Goal: Information Seeking & Learning: Find specific fact

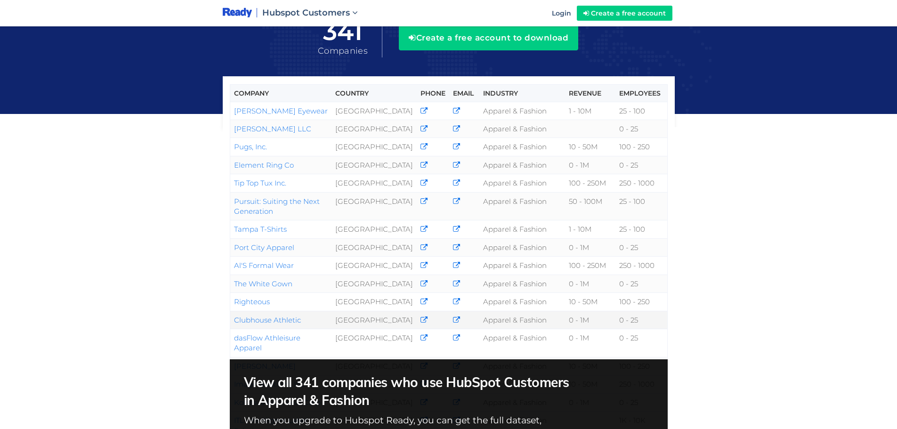
scroll to position [47, 0]
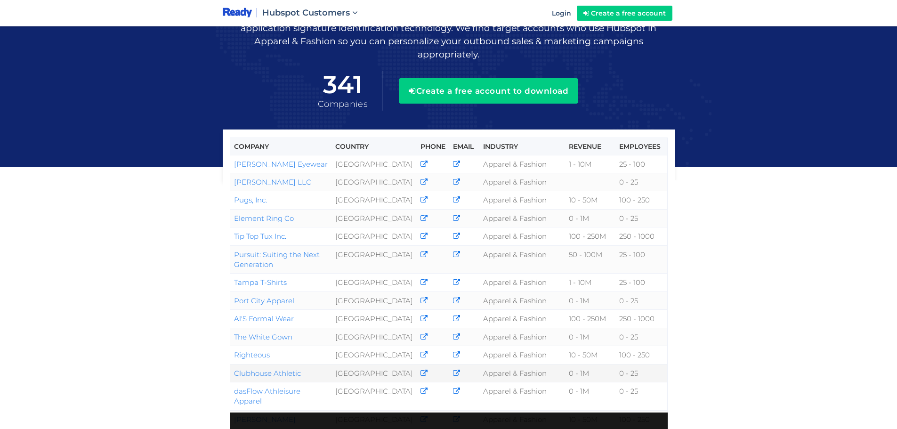
click at [266, 373] on link "Clubhouse Athletic" at bounding box center [267, 373] width 67 height 9
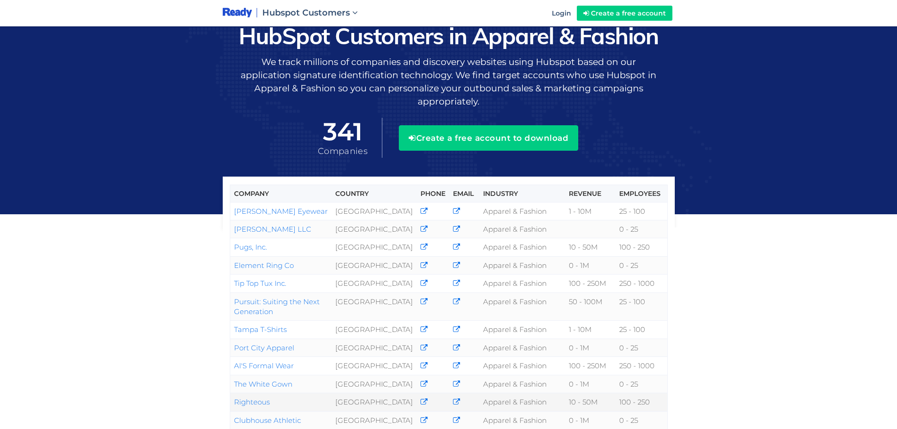
scroll to position [47, 0]
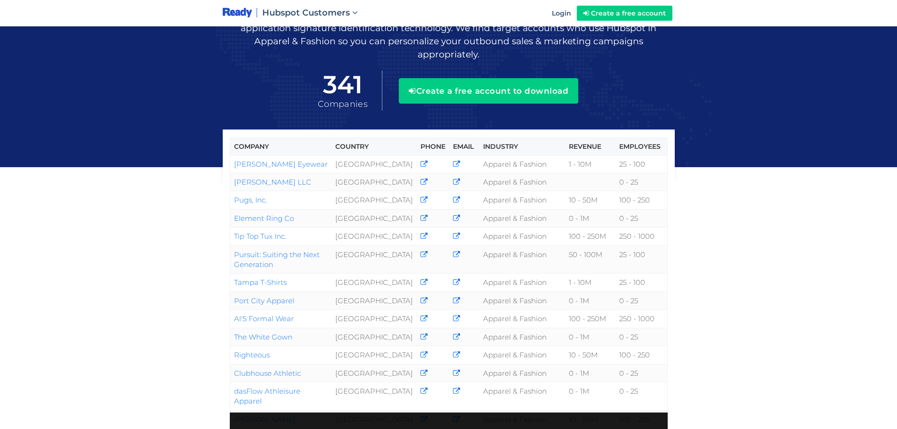
drag, startPoint x: 308, startPoint y: 370, endPoint x: 211, endPoint y: 372, distance: 96.5
click at [211, 372] on div "Company Country Phone Email Industry Revenue Employees Jonas Paul Eyewear Unite…" at bounding box center [448, 277] width 897 height 648
click at [294, 364] on tbody "Jonas Paul Eyewear United States Apparel & Fashion 1 - 10M 25 - 100 Kelly Faeta…" at bounding box center [448, 360] width 437 height 410
click at [311, 374] on td "Clubhouse Athletic" at bounding box center [281, 373] width 102 height 18
drag, startPoint x: 305, startPoint y: 375, endPoint x: 232, endPoint y: 372, distance: 73.0
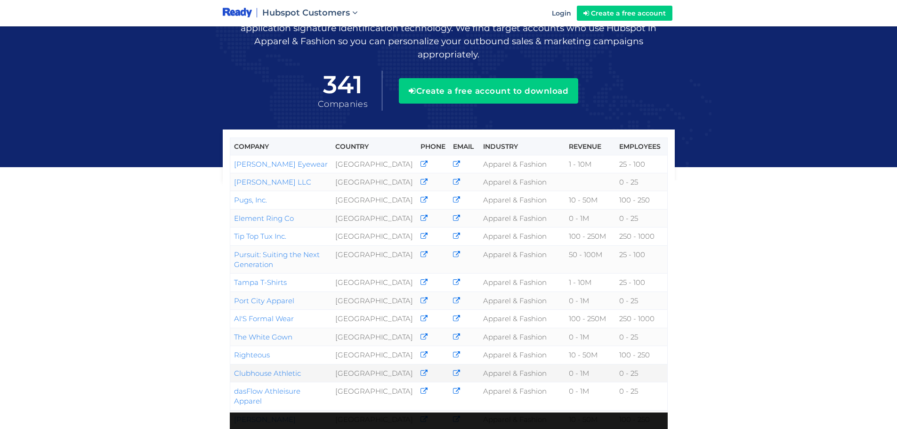
click at [232, 372] on td "Clubhouse Athletic" at bounding box center [281, 373] width 102 height 18
copy link "Clubhouse Athletic"
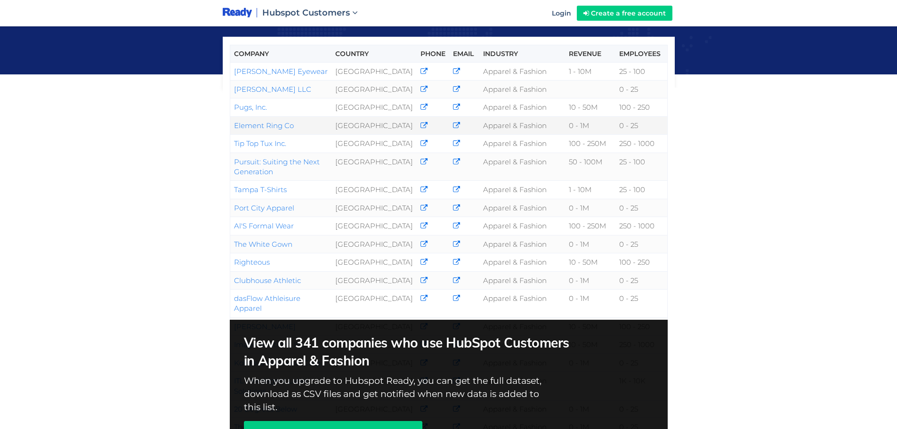
scroll to position [94, 0]
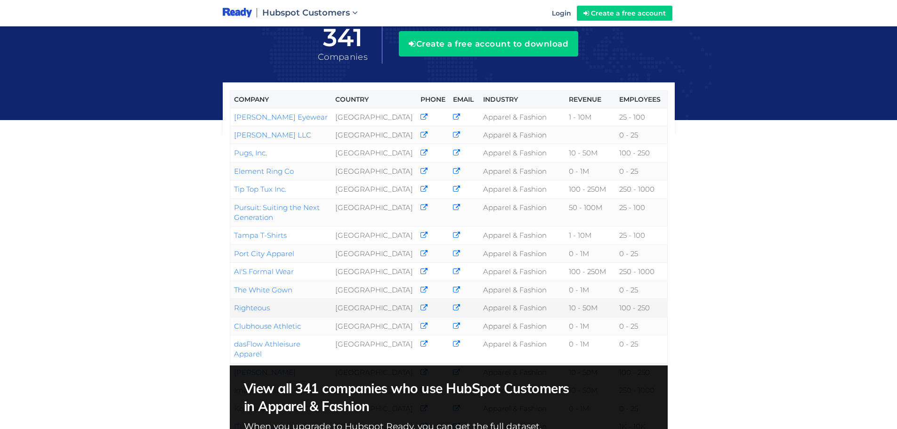
drag, startPoint x: 287, startPoint y: 309, endPoint x: 232, endPoint y: 310, distance: 54.6
click at [232, 310] on td "Righteous" at bounding box center [281, 308] width 102 height 18
copy link "Righteous"
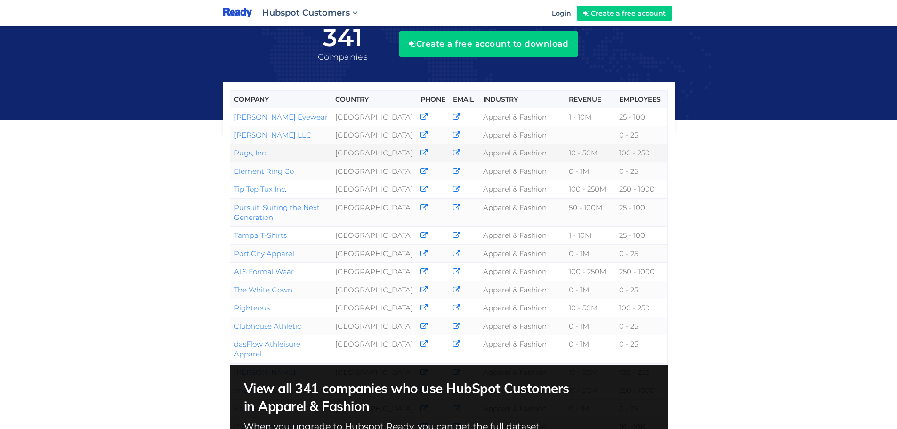
drag, startPoint x: 286, startPoint y: 152, endPoint x: 230, endPoint y: 152, distance: 55.5
click at [230, 152] on td "Pugs, Inc." at bounding box center [281, 153] width 102 height 18
copy link "Pugs, Inc."
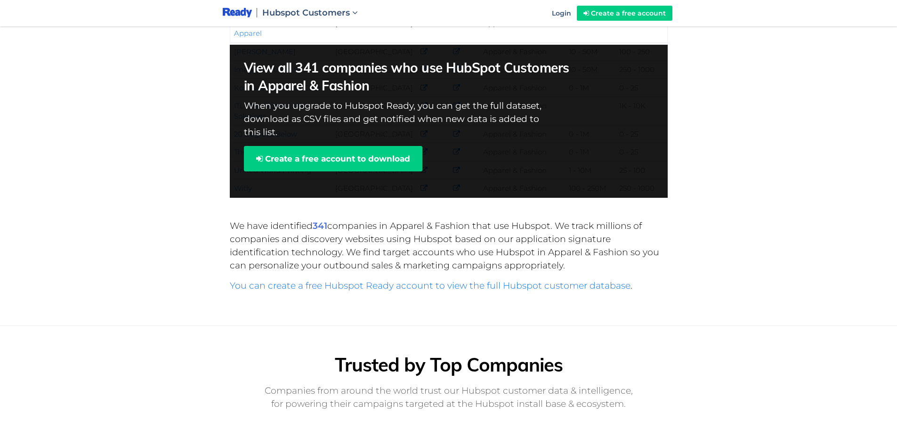
scroll to position [0, 0]
